Goal: Task Accomplishment & Management: Use online tool/utility

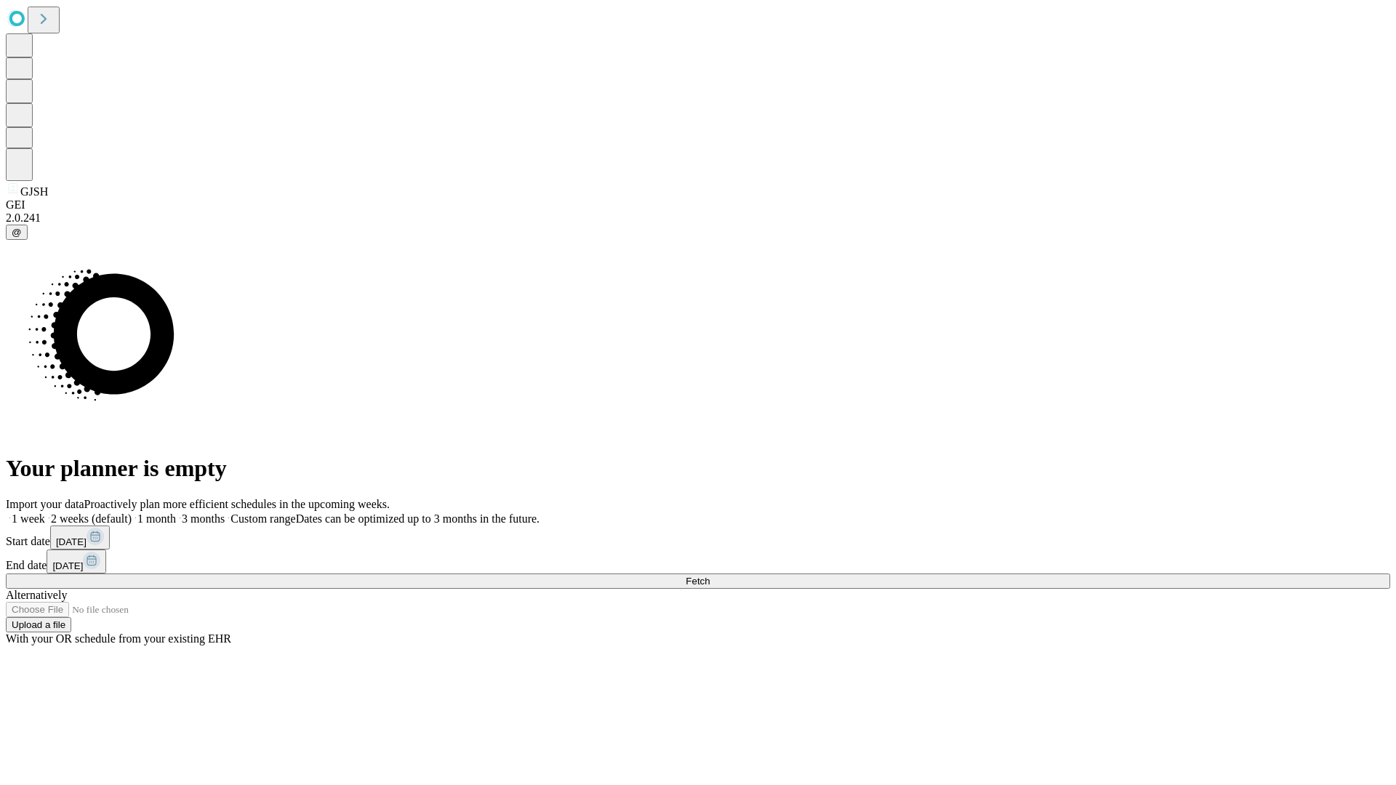
click at [709, 576] on span "Fetch" at bounding box center [697, 581] width 24 height 11
